Goal: Information Seeking & Learning: Stay updated

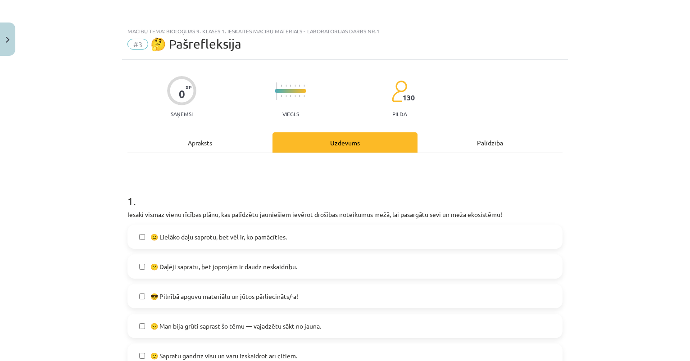
scroll to position [223, 0]
click at [11, 43] on button "Close" at bounding box center [7, 39] width 15 height 33
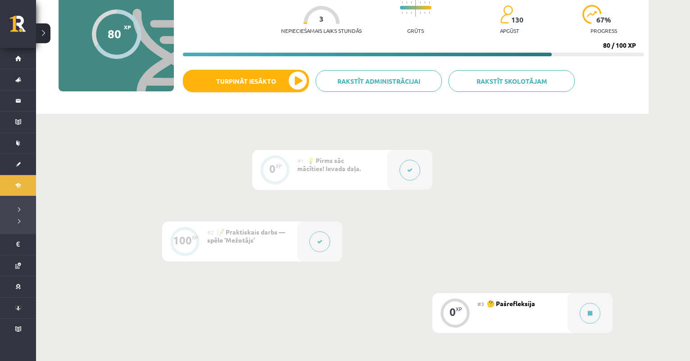
scroll to position [96, 0]
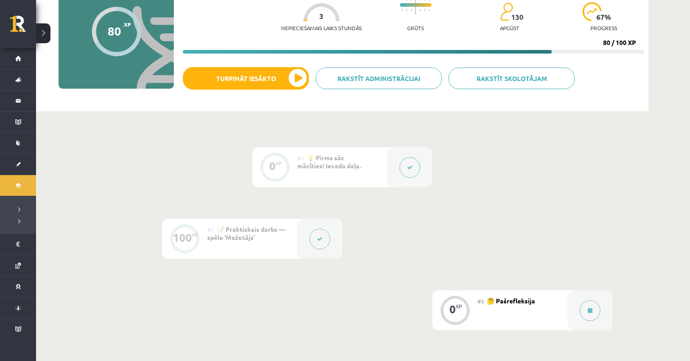
click at [316, 249] on div at bounding box center [319, 239] width 45 height 40
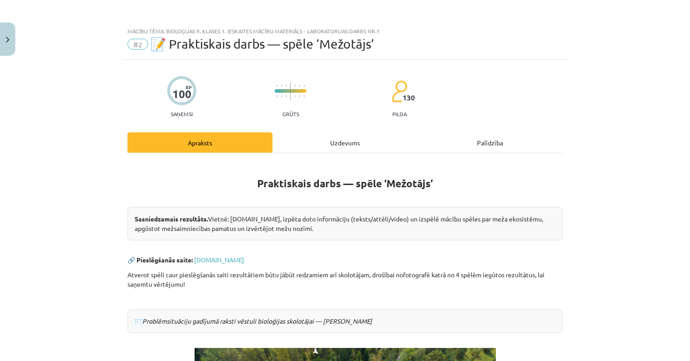
click at [321, 141] on div "Uzdevums" at bounding box center [345, 142] width 145 height 20
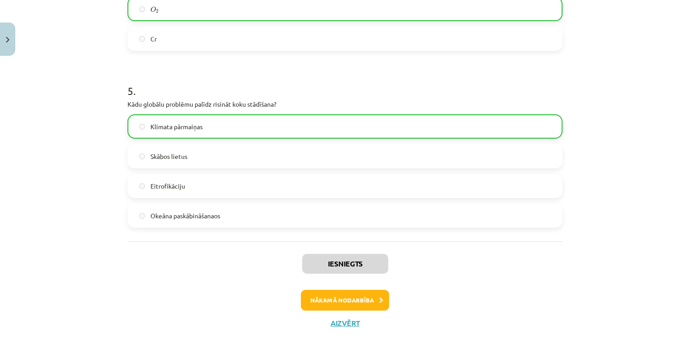
scroll to position [789, 0]
click at [5, 53] on button "Close" at bounding box center [7, 39] width 15 height 33
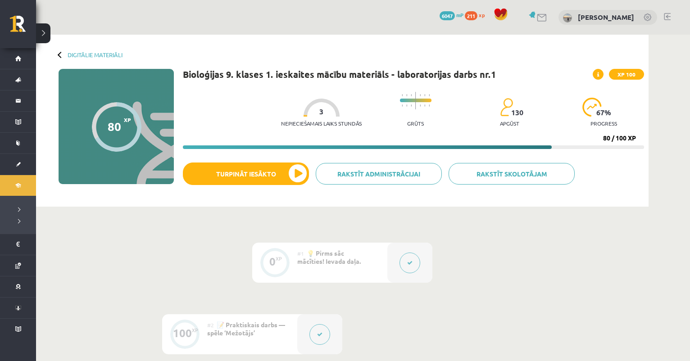
scroll to position [0, 0]
click at [89, 53] on link "Digitālie materiāli" at bounding box center [95, 54] width 55 height 7
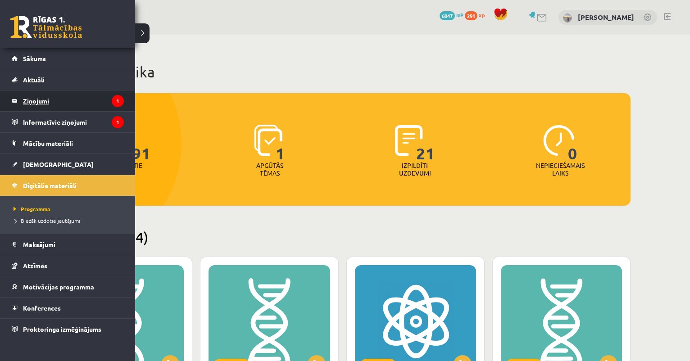
click at [64, 99] on legend "Ziņojumi 1" at bounding box center [73, 101] width 101 height 21
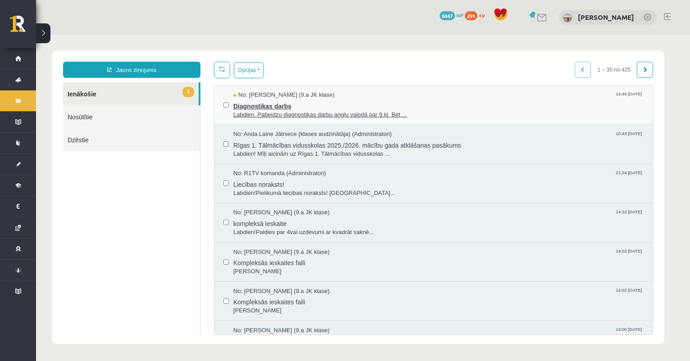
click at [296, 104] on span "Diagnostikas darbs" at bounding box center [438, 105] width 410 height 11
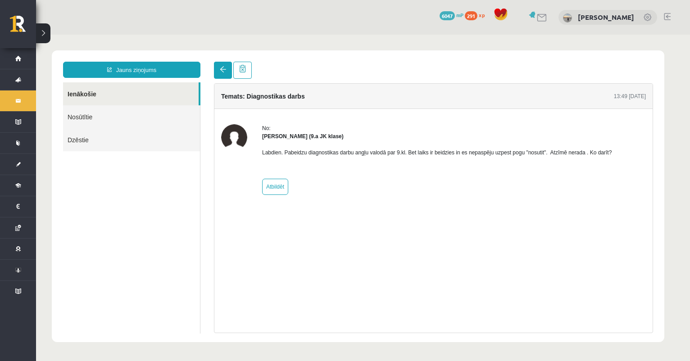
click at [223, 68] on span at bounding box center [223, 69] width 6 height 6
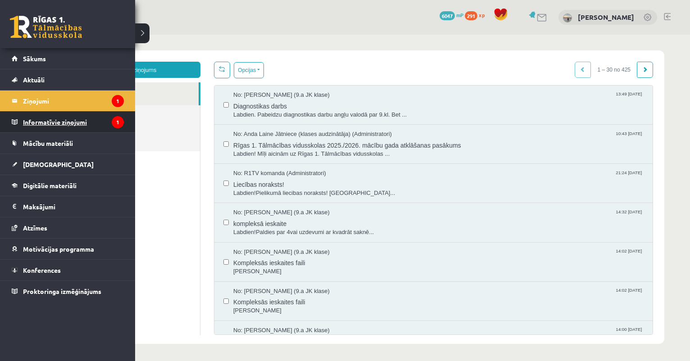
click at [45, 124] on legend "Informatīvie ziņojumi 1" at bounding box center [73, 122] width 101 height 21
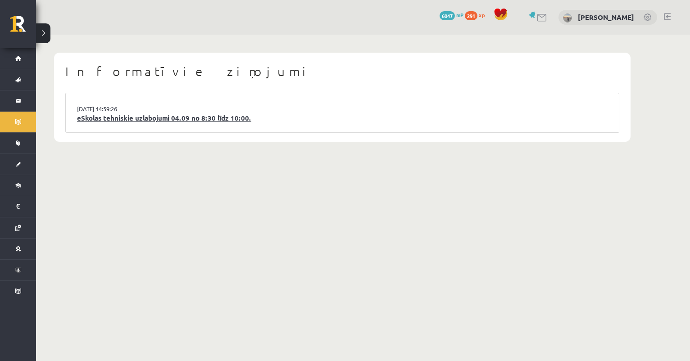
click at [226, 120] on link "eSkolas tehniskie uzlabojumi 04.09 no 8:30 līdz 10:00." at bounding box center [342, 118] width 531 height 10
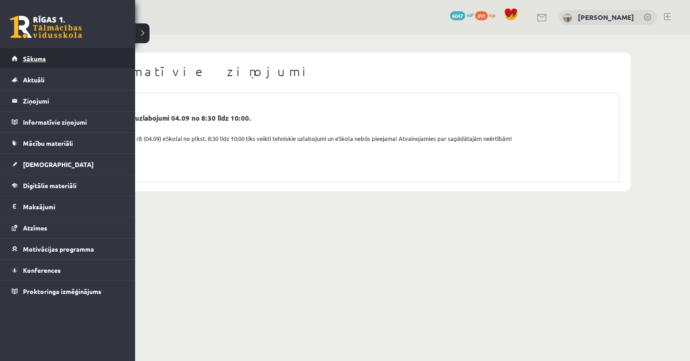
click at [28, 59] on span "Sākums" at bounding box center [34, 59] width 23 height 8
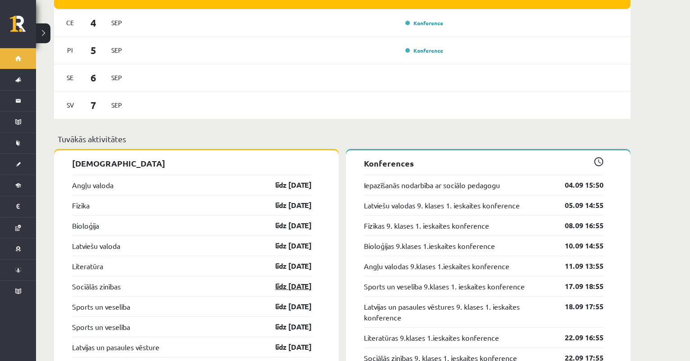
scroll to position [753, 0]
